Goal: Transaction & Acquisition: Obtain resource

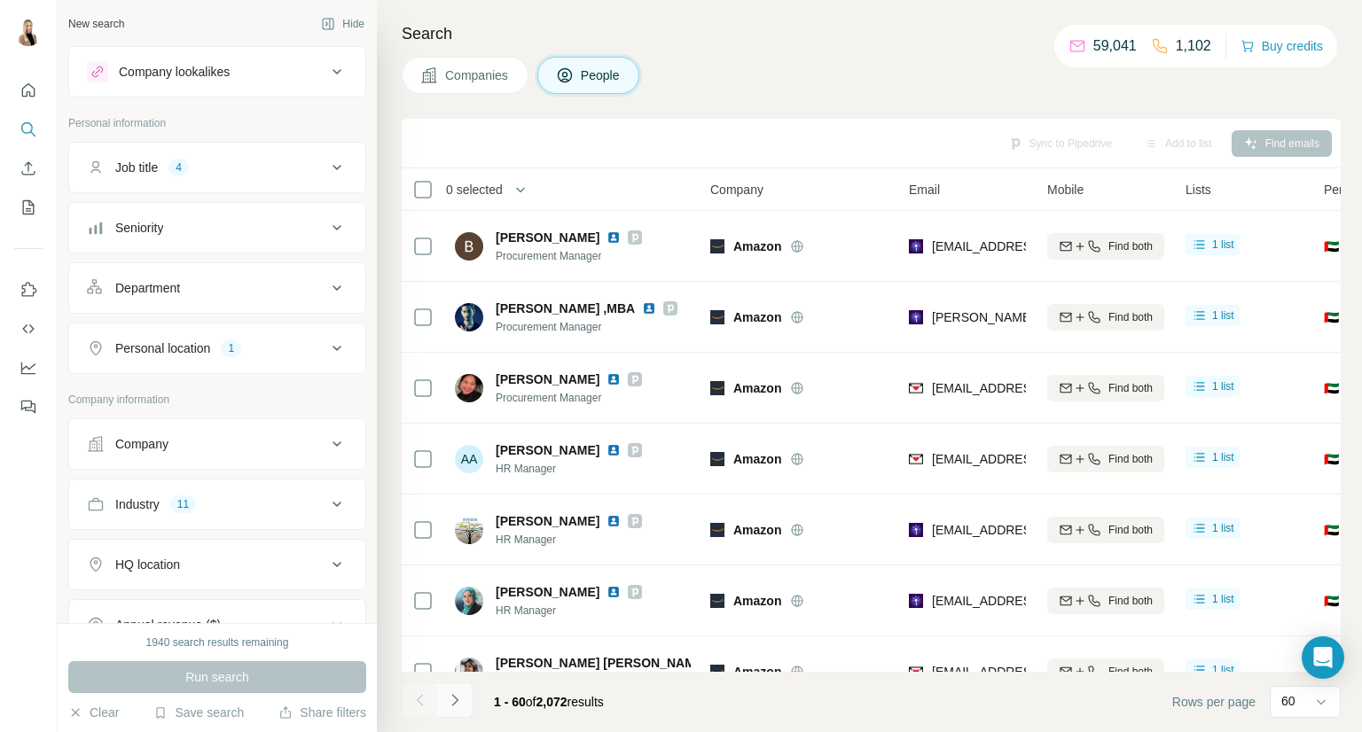
click at [465, 702] on button "Navigate to next page" at bounding box center [454, 700] width 35 height 35
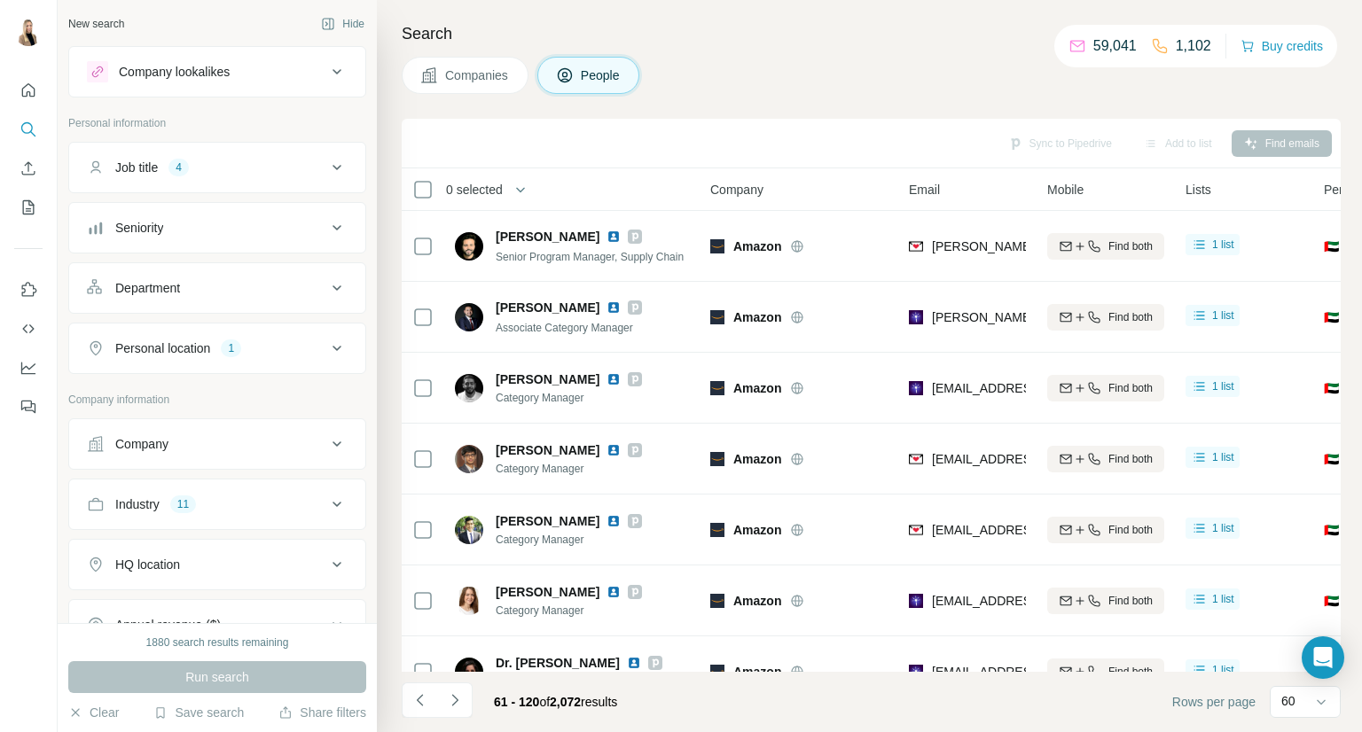
click at [456, 696] on icon "Navigate to next page" at bounding box center [455, 700] width 18 height 18
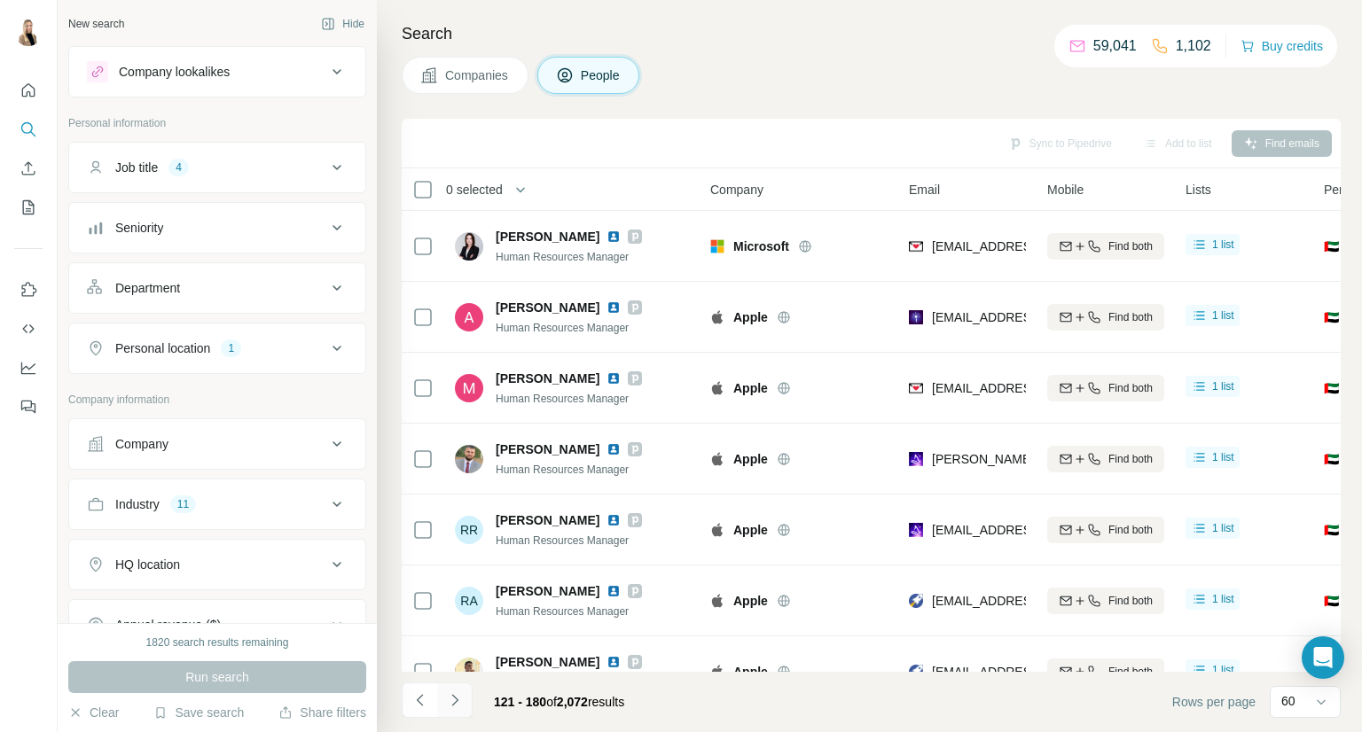
click at [443, 702] on button "Navigate to next page" at bounding box center [454, 700] width 35 height 35
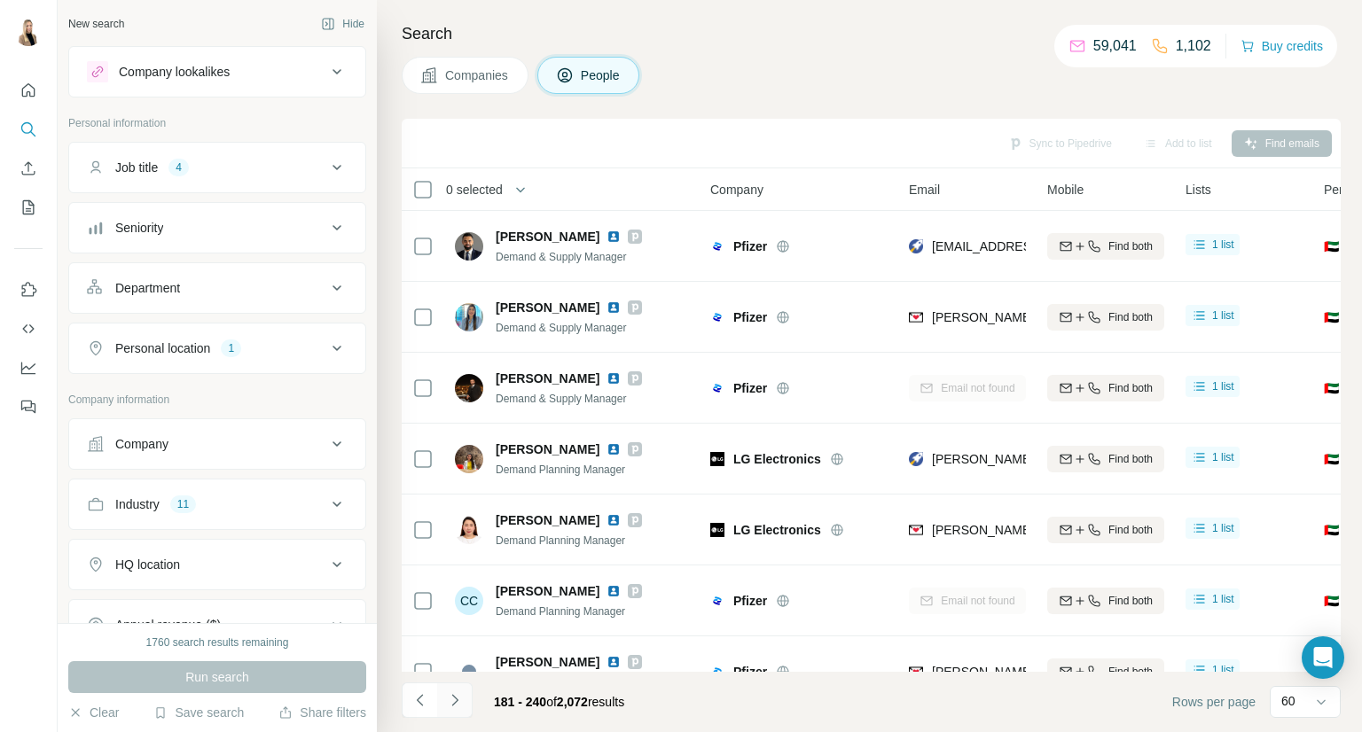
click at [447, 692] on icon "Navigate to next page" at bounding box center [455, 700] width 18 height 18
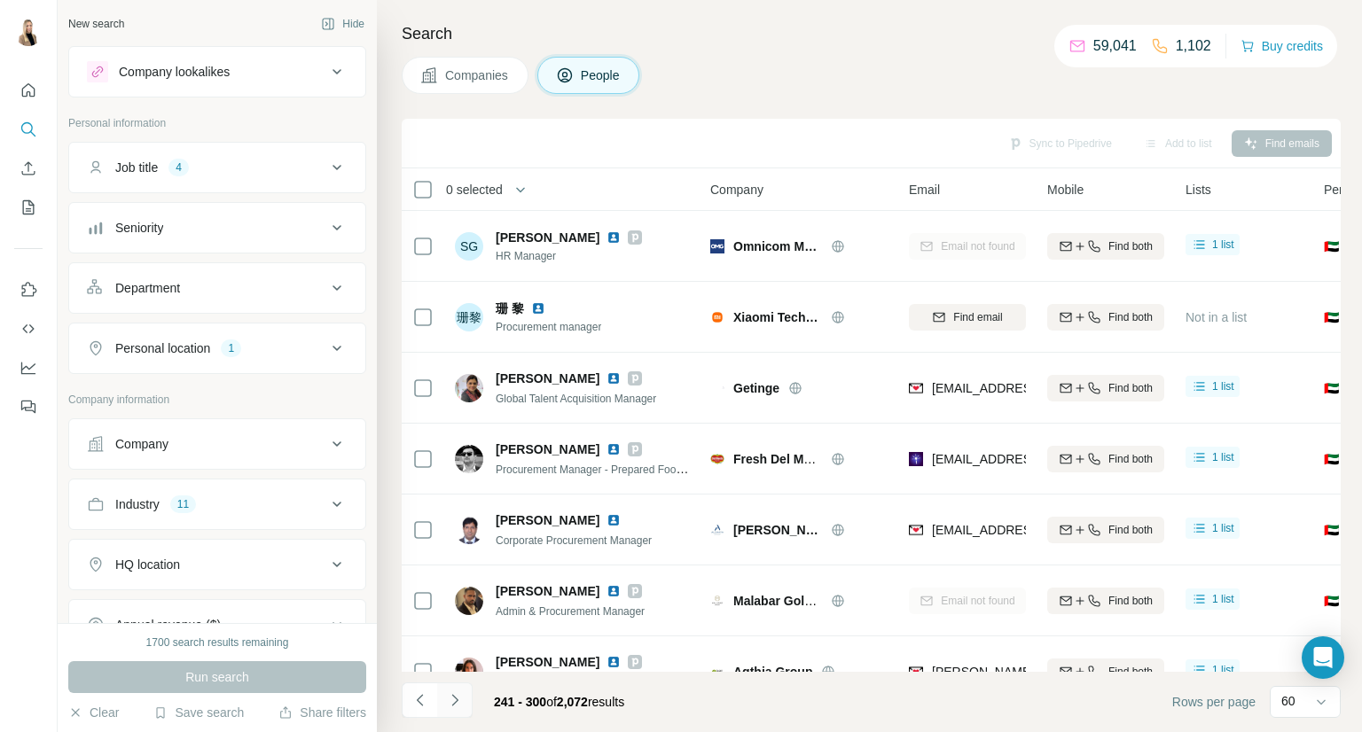
click at [468, 707] on button "Navigate to next page" at bounding box center [454, 700] width 35 height 35
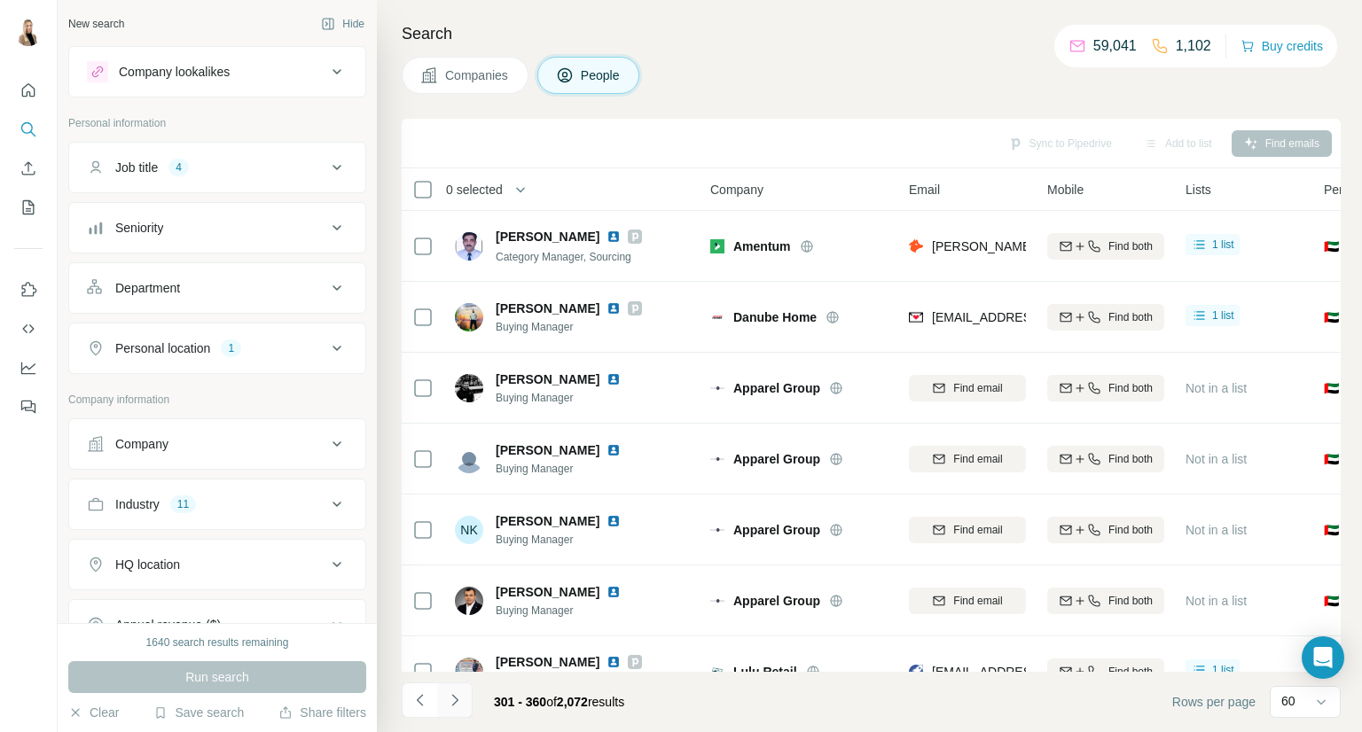
click at [452, 697] on icon "Navigate to next page" at bounding box center [455, 700] width 18 height 18
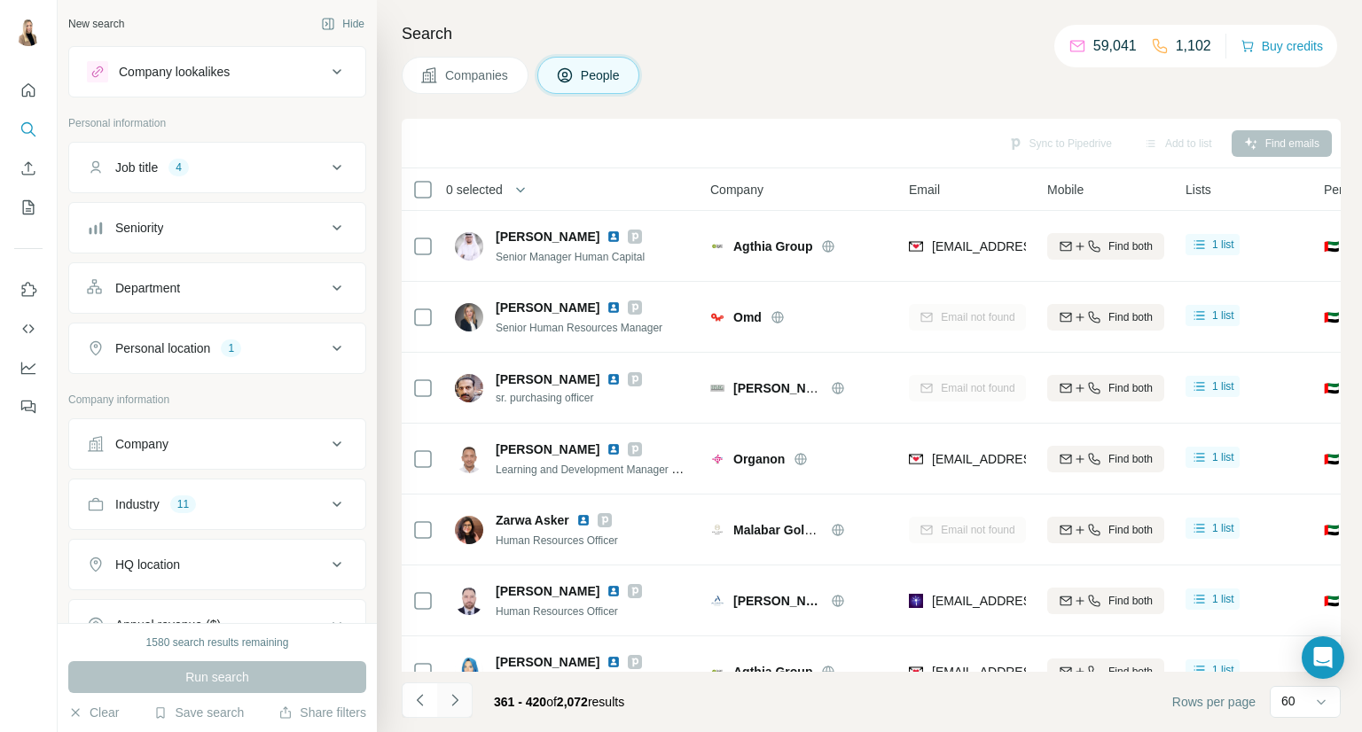
click at [452, 697] on icon "Navigate to next page" at bounding box center [455, 700] width 18 height 18
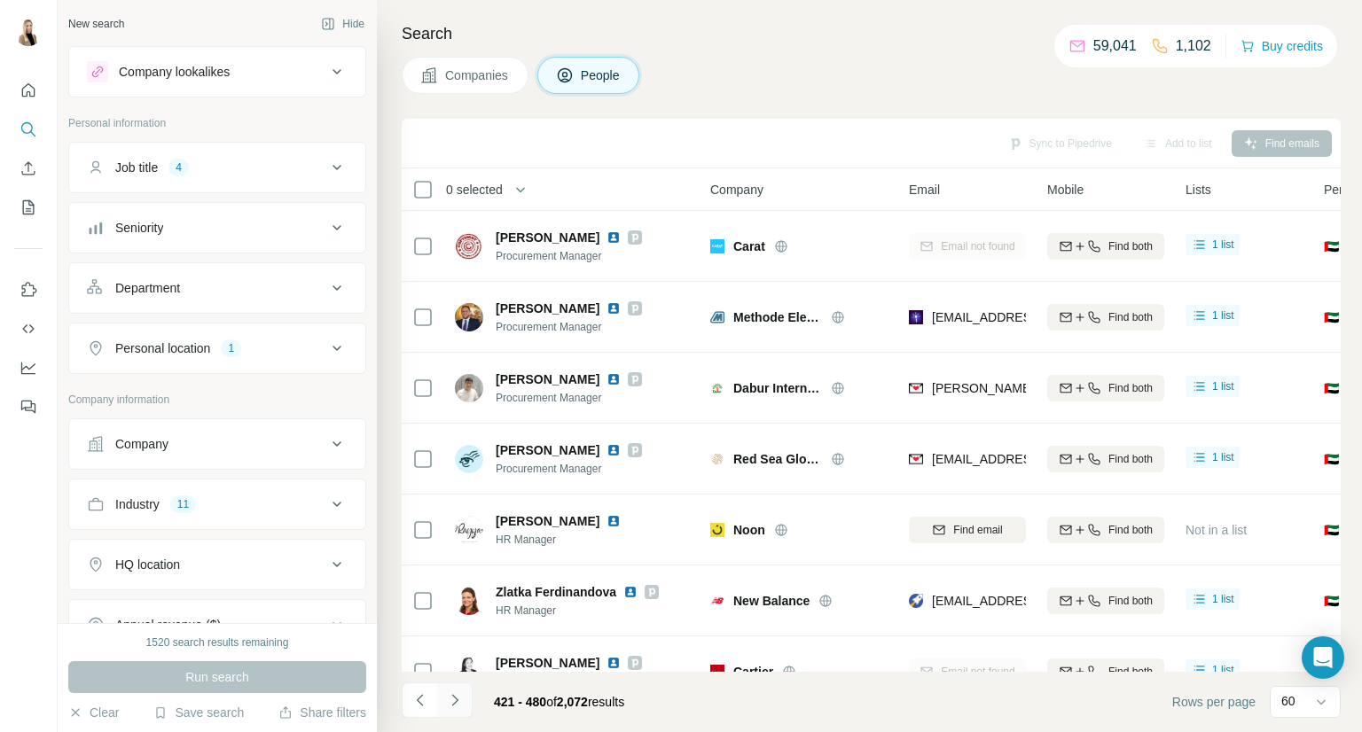
click at [452, 697] on icon "Navigate to next page" at bounding box center [455, 700] width 18 height 18
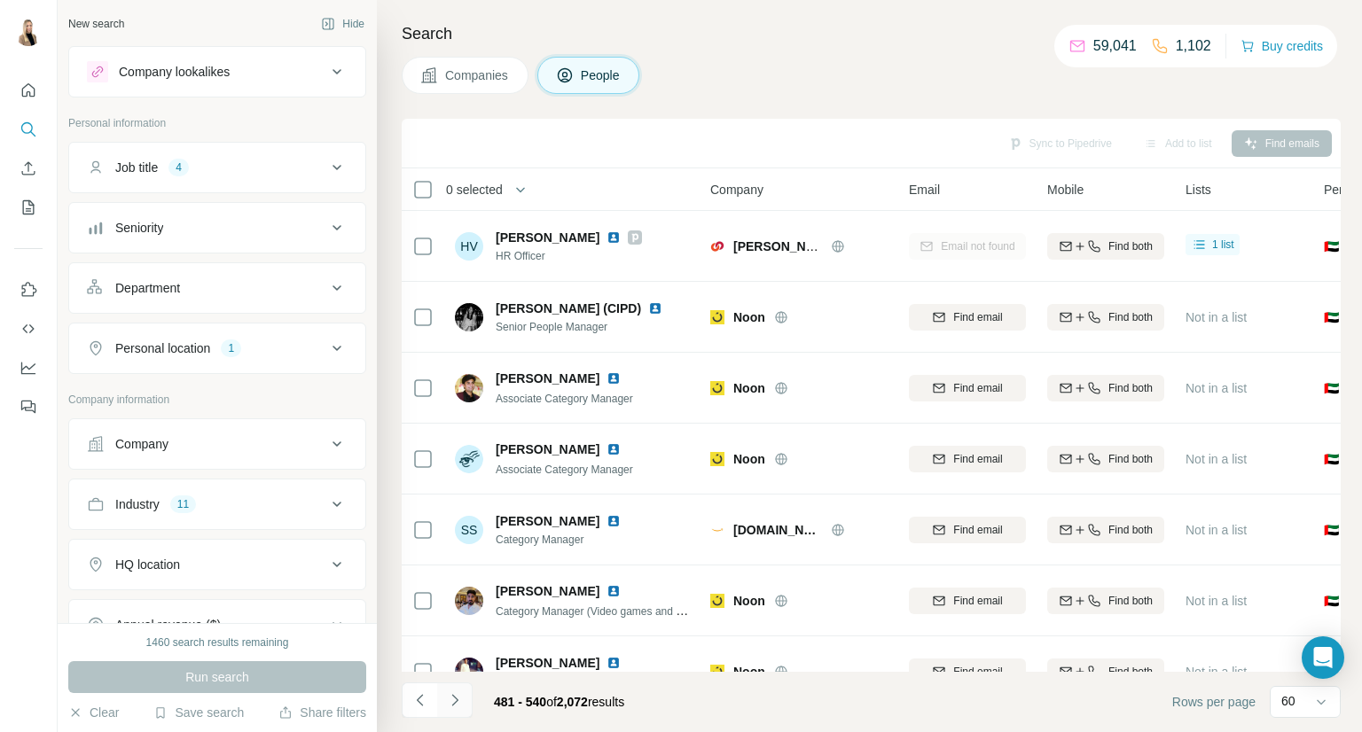
click at [452, 697] on icon "Navigate to next page" at bounding box center [455, 700] width 18 height 18
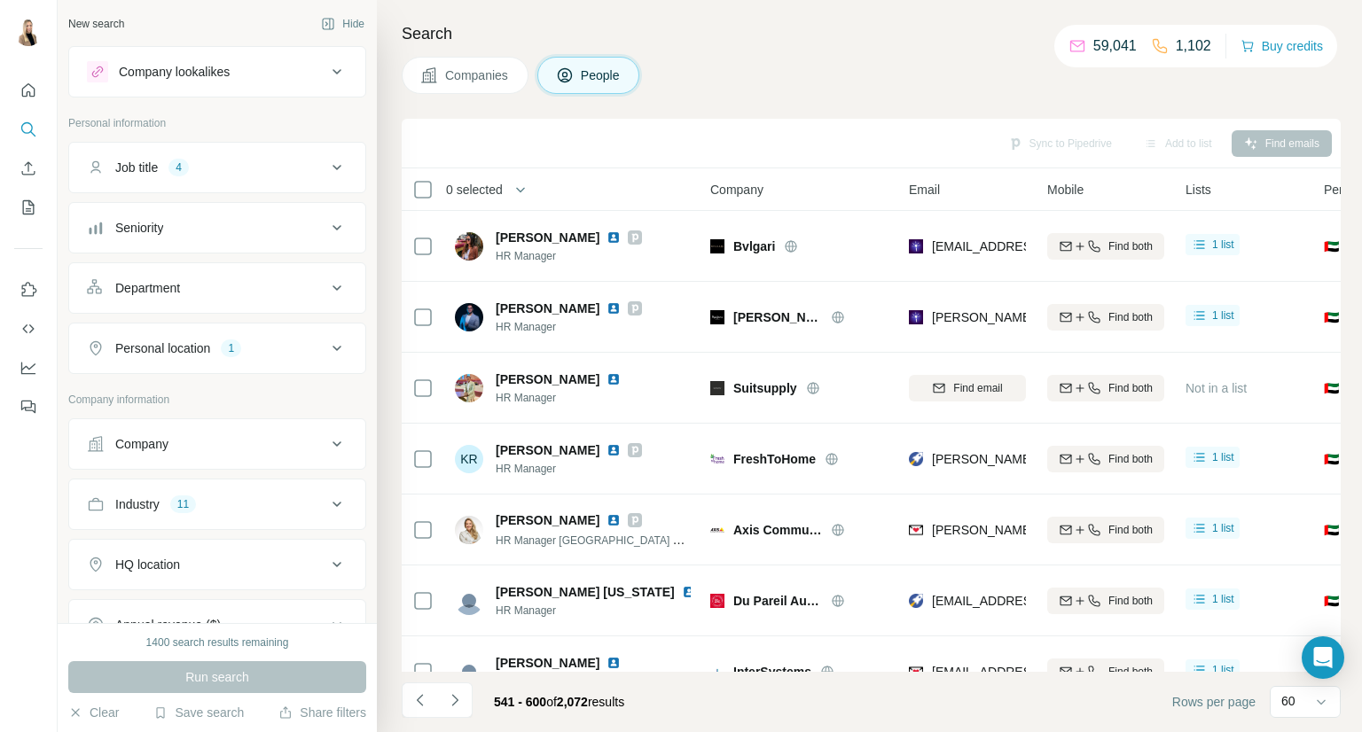
click at [458, 703] on icon "Navigate to next page" at bounding box center [455, 700] width 18 height 18
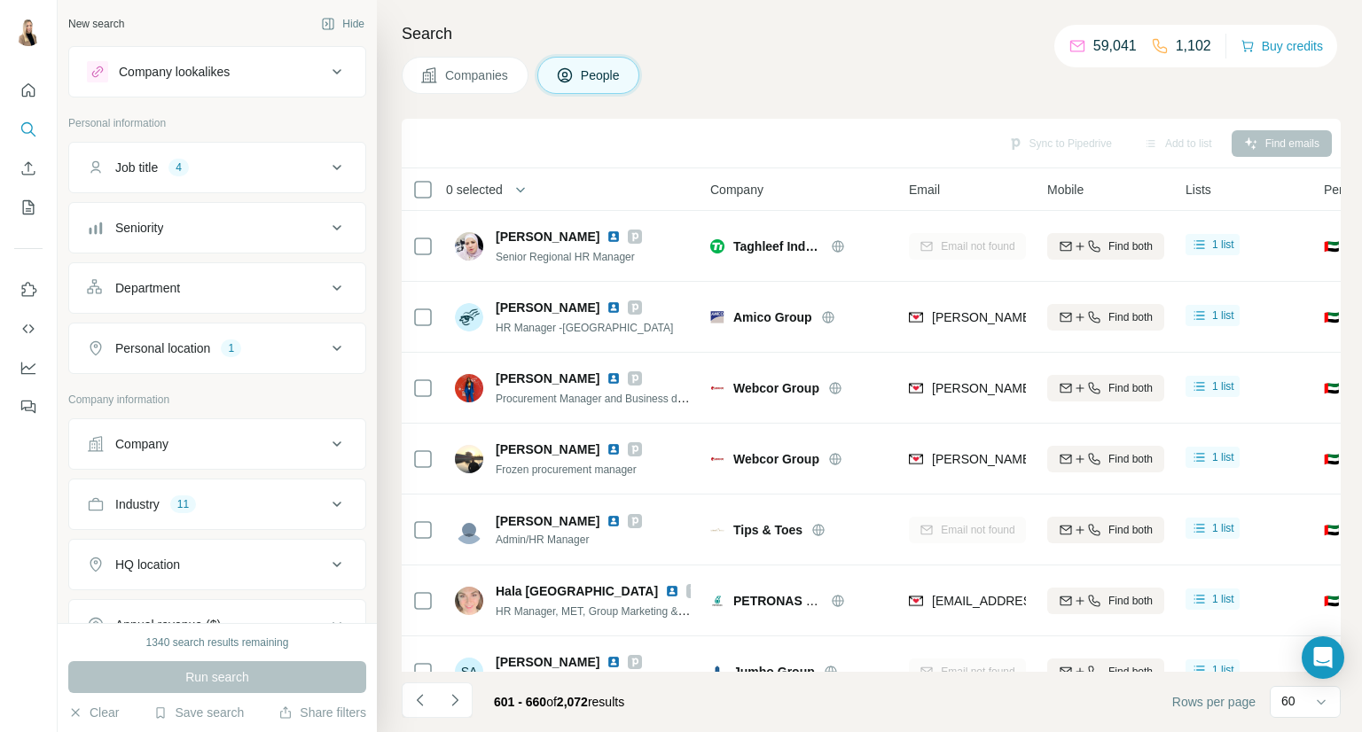
click at [457, 699] on icon "Navigate to next page" at bounding box center [454, 700] width 6 height 12
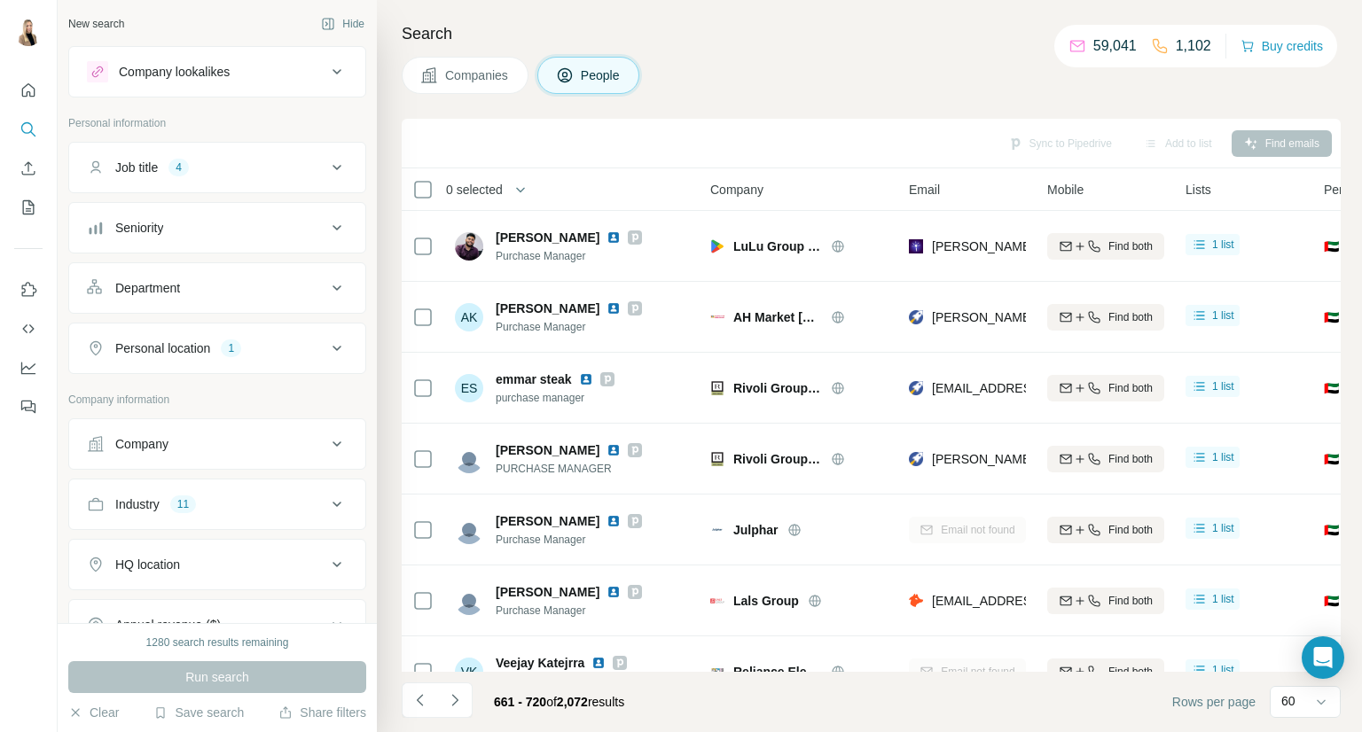
click at [457, 699] on icon "Navigate to next page" at bounding box center [454, 700] width 6 height 12
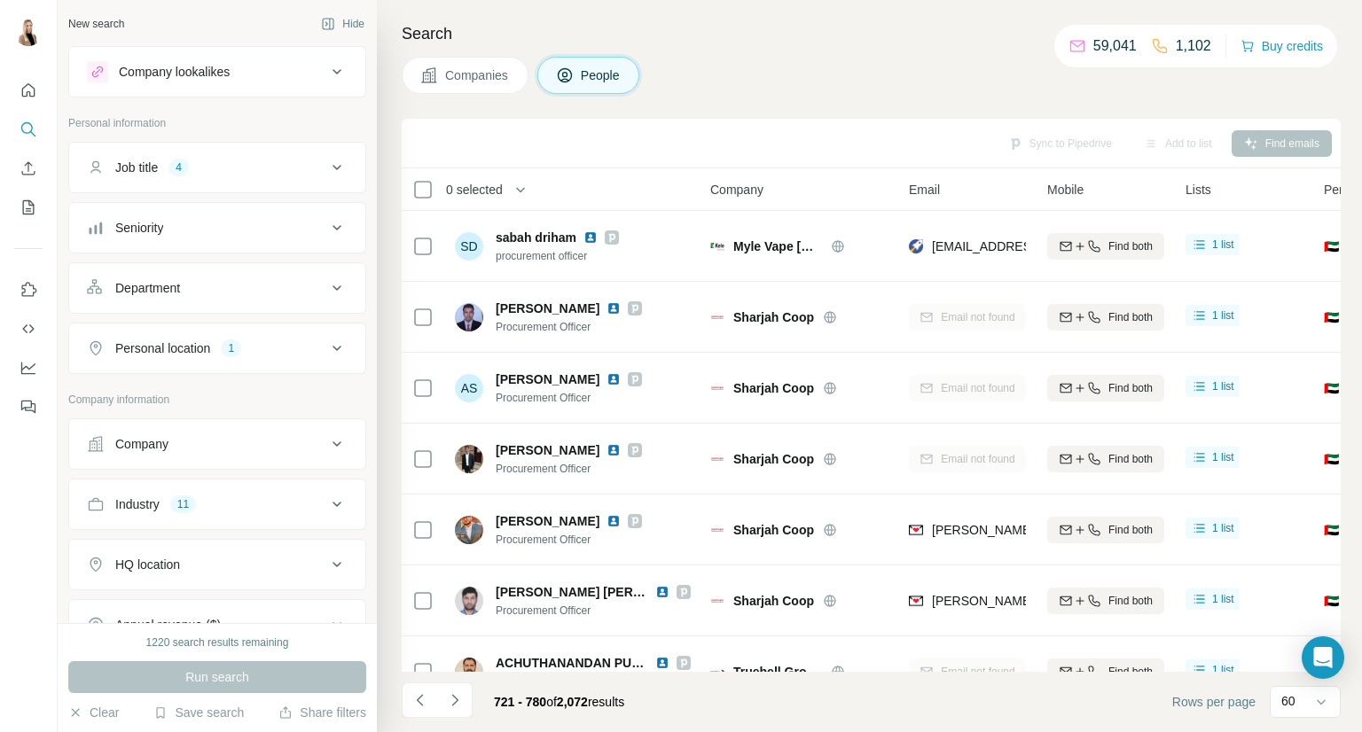
click at [457, 699] on icon "Navigate to next page" at bounding box center [454, 700] width 6 height 12
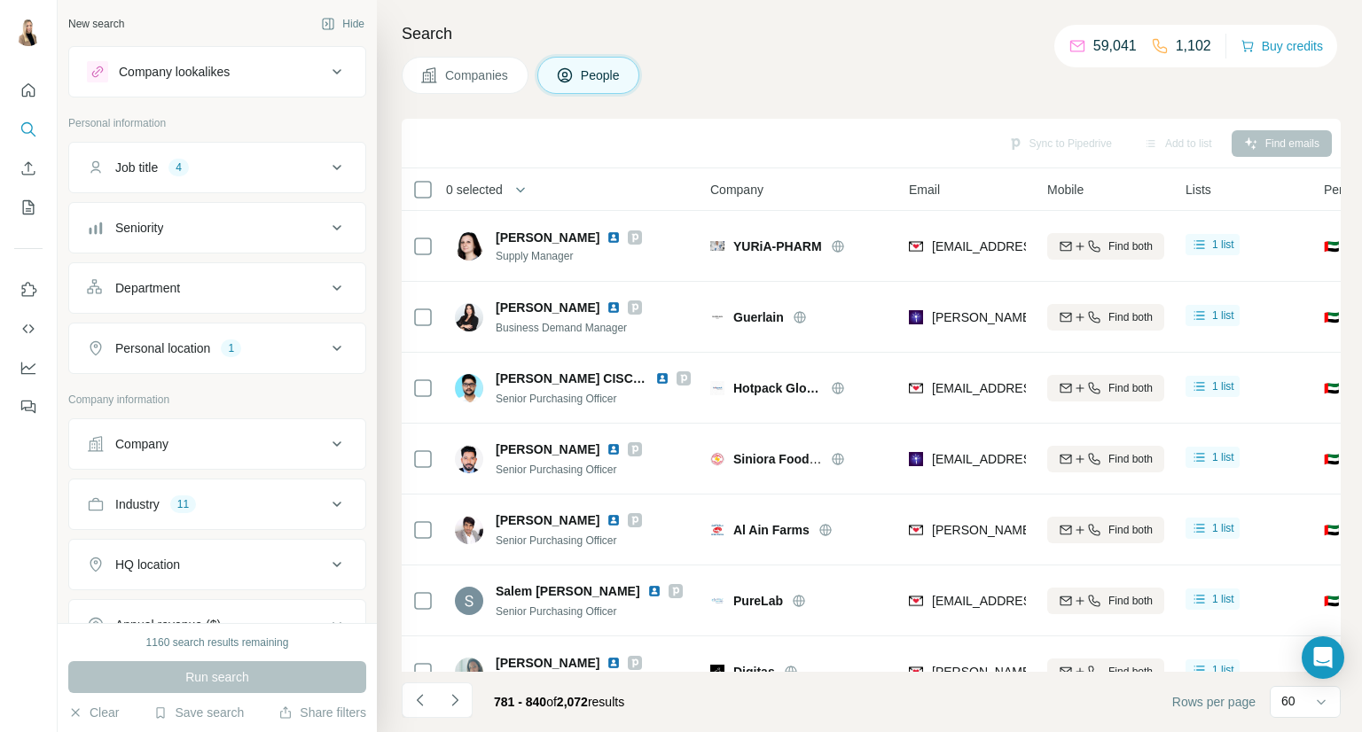
click at [457, 699] on icon "Navigate to next page" at bounding box center [454, 700] width 6 height 12
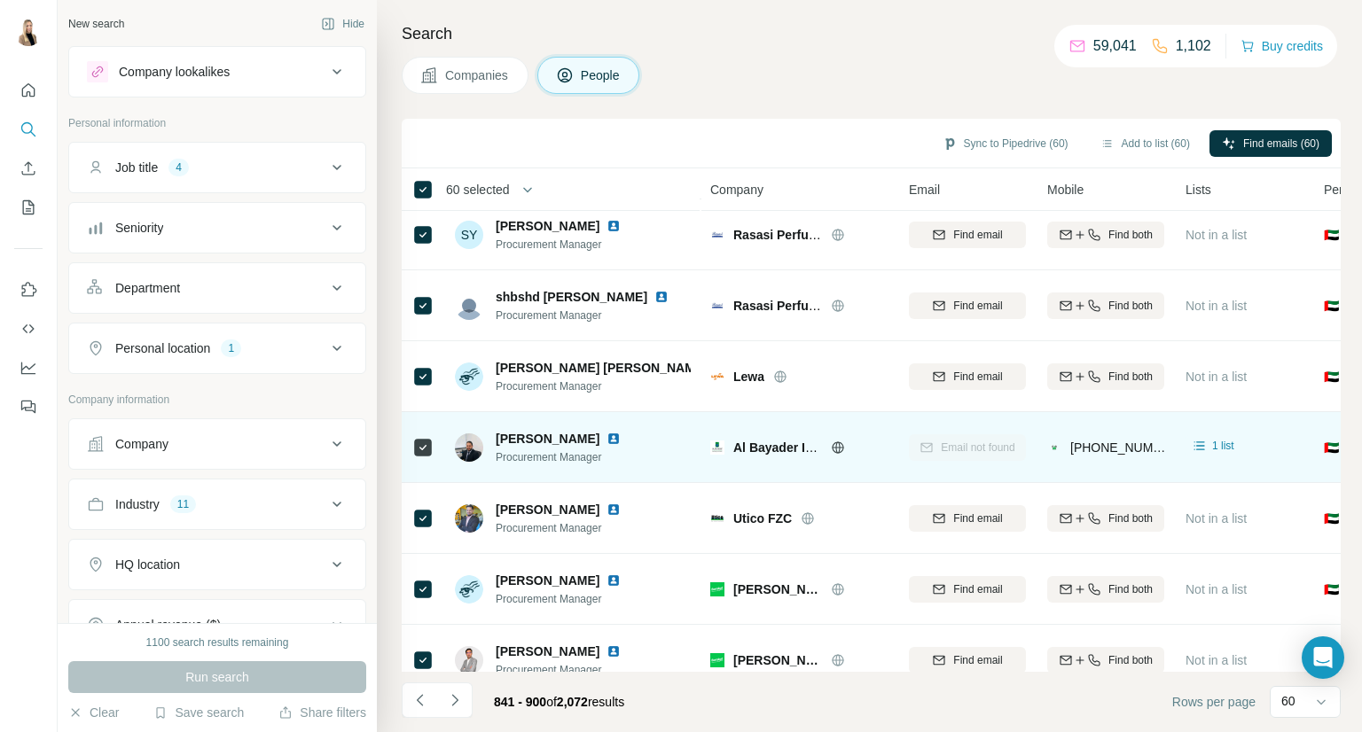
scroll to position [590, 0]
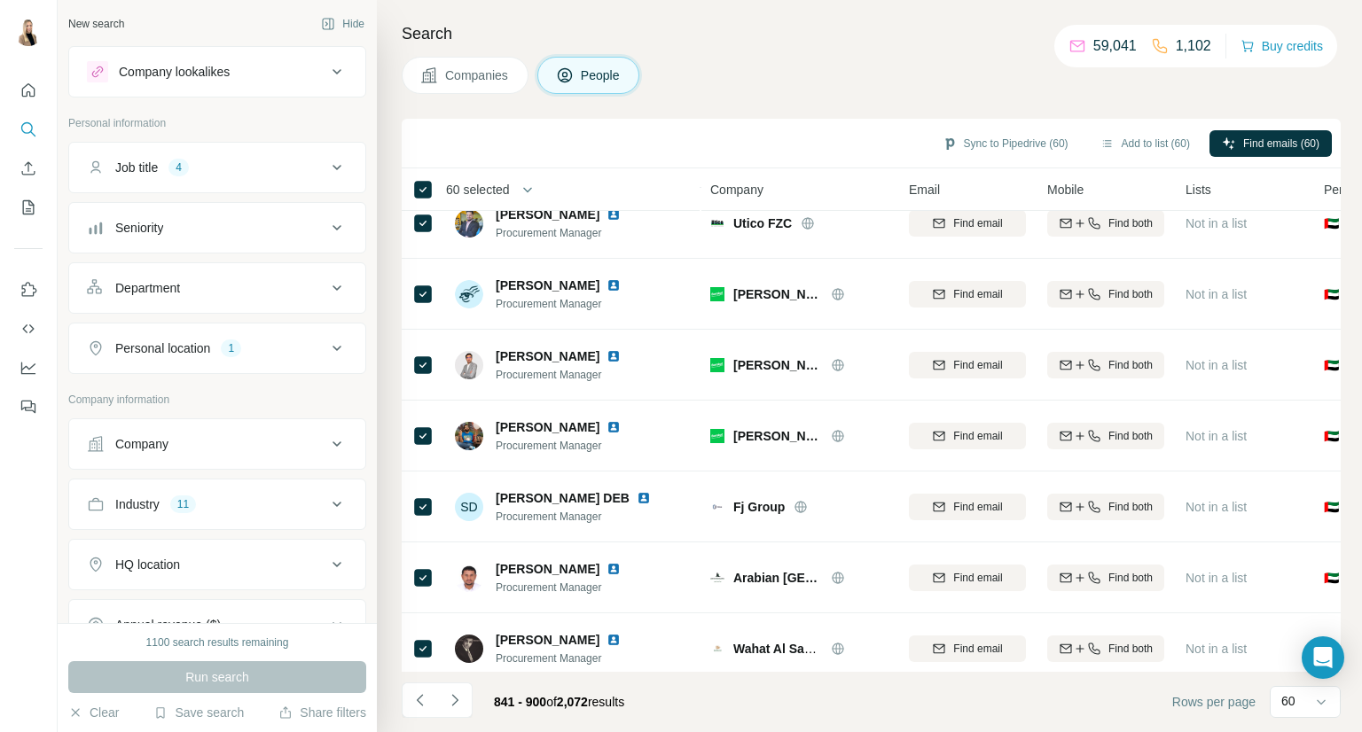
click at [1332, 273] on div "60 selected People Company Email Mobile Lists Personal location Seniority Depar…" at bounding box center [871, 420] width 939 height 504
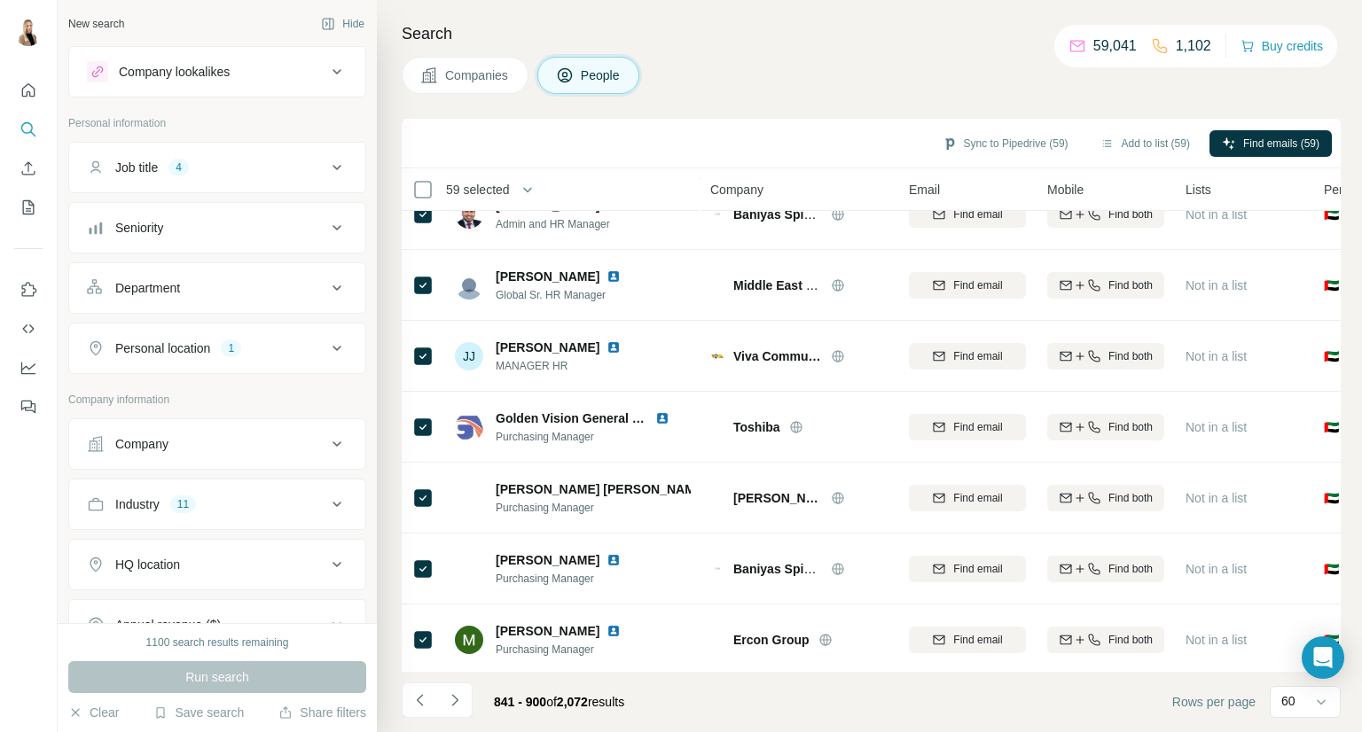
scroll to position [3803, 0]
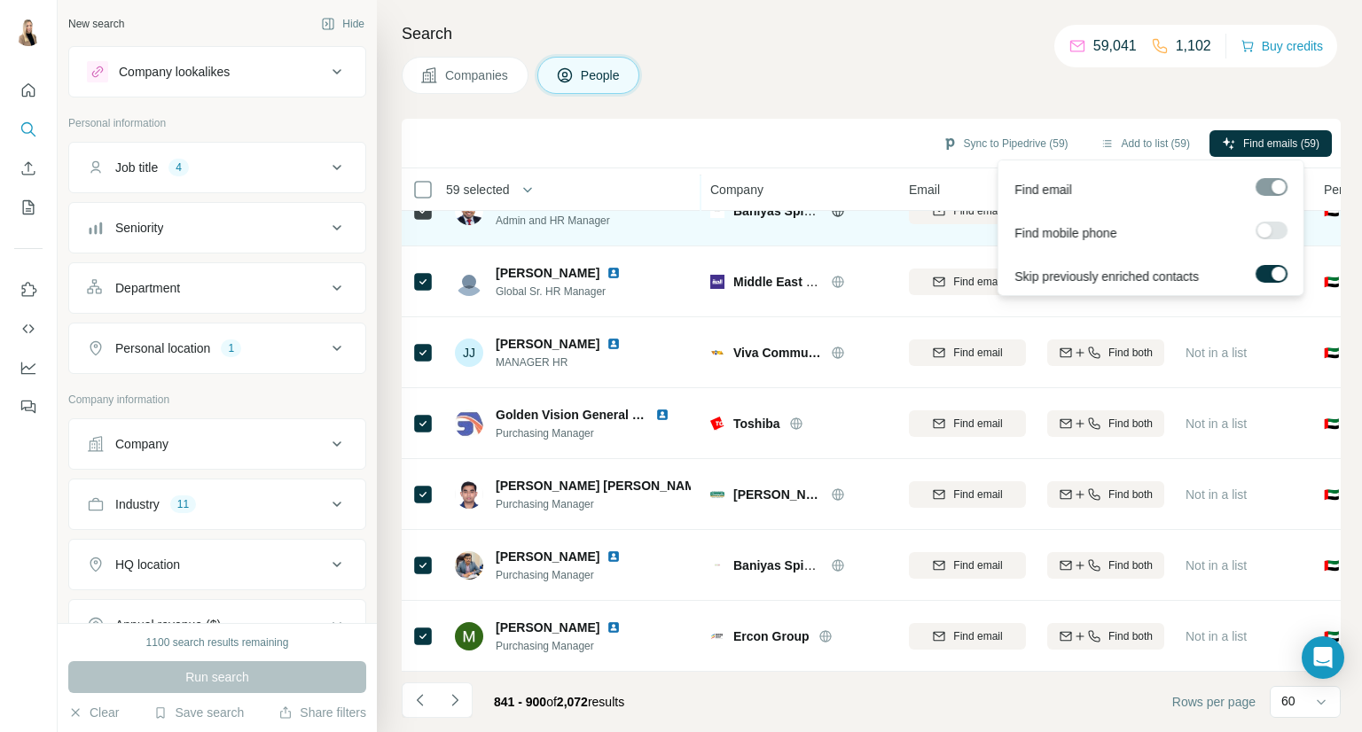
drag, startPoint x: 1241, startPoint y: 145, endPoint x: 1110, endPoint y: 223, distance: 152.2
click at [1243, 145] on span "Find emails (59)" at bounding box center [1281, 144] width 76 height 16
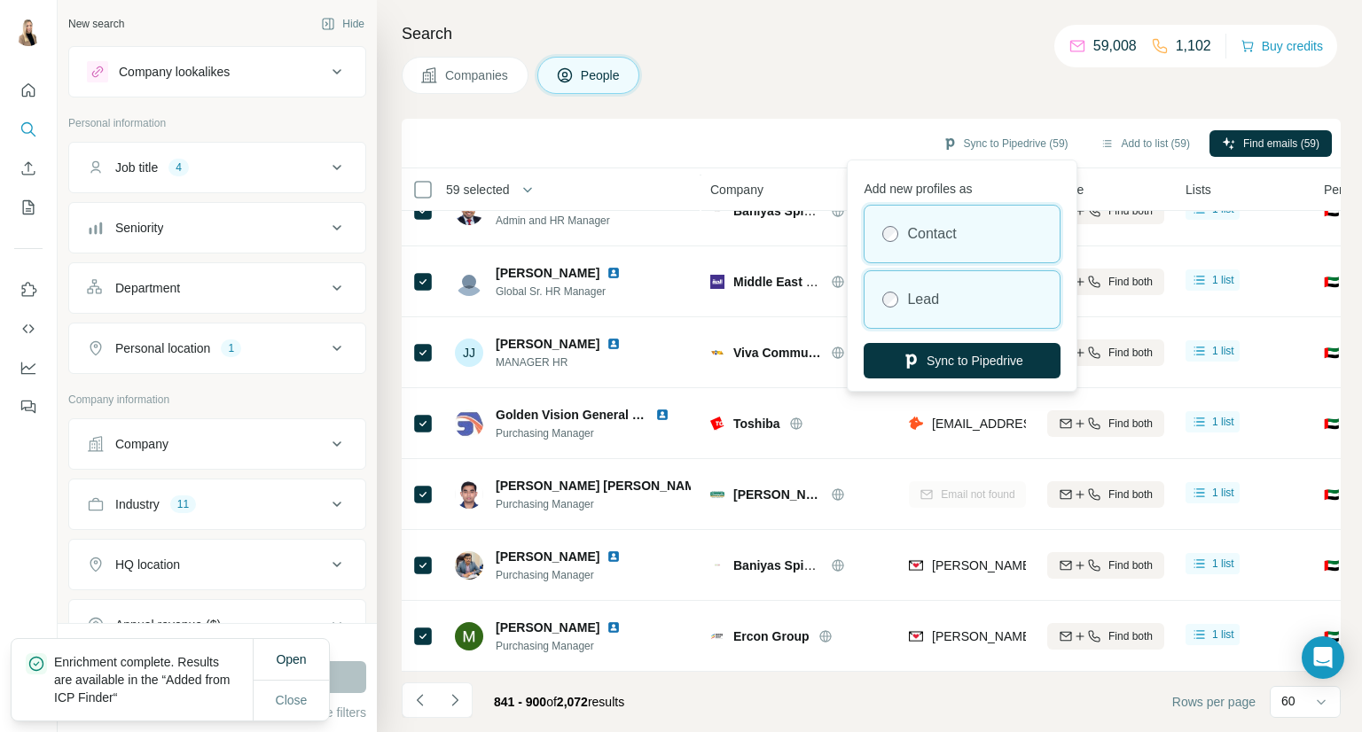
click at [957, 277] on div "Lead" at bounding box center [961, 299] width 195 height 57
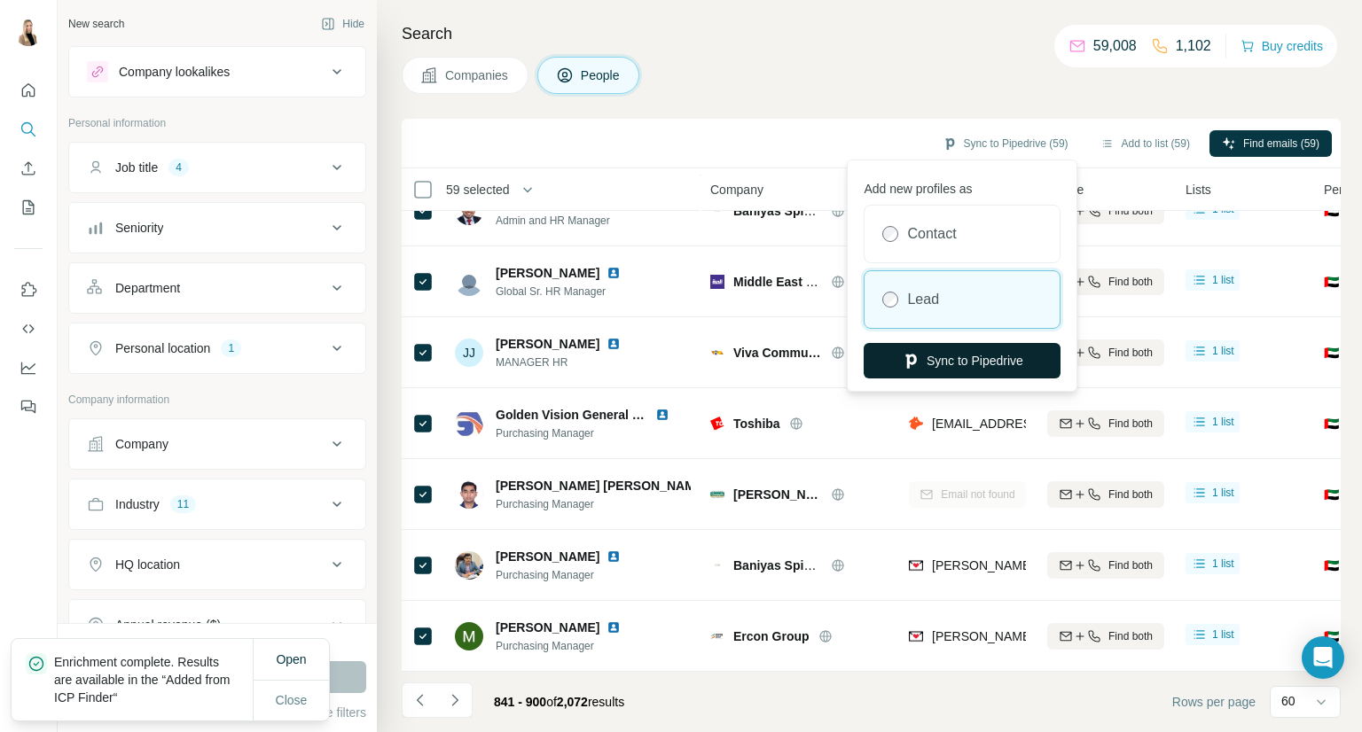
click at [947, 364] on button "Sync to Pipedrive" at bounding box center [961, 360] width 197 height 35
